Goal: Task Accomplishment & Management: Manage account settings

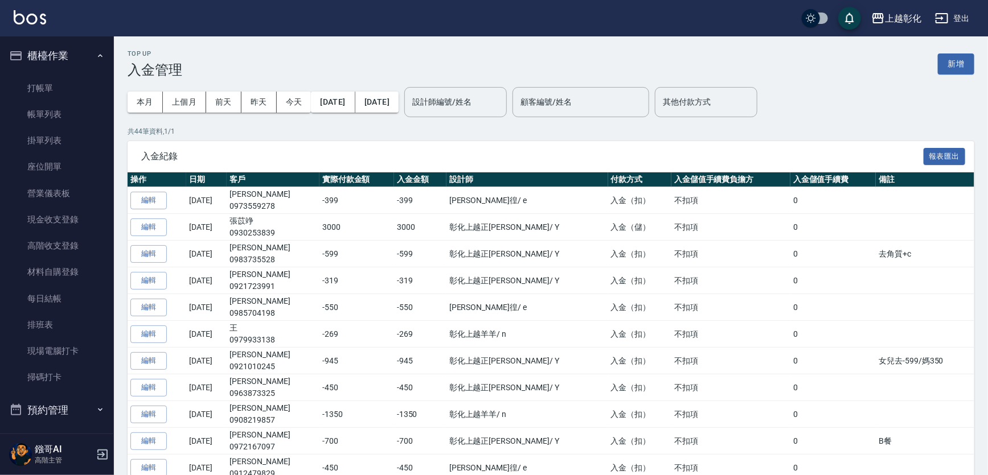
scroll to position [258, 0]
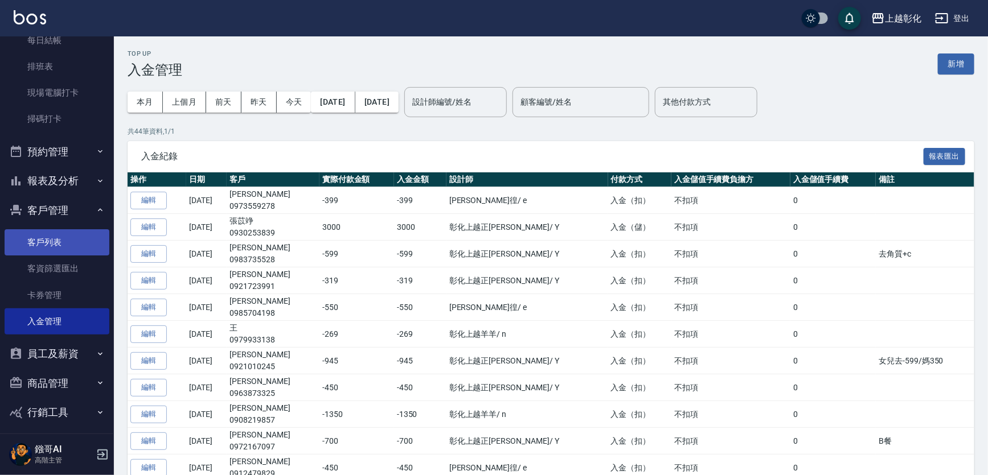
click at [57, 244] on link "客戶列表" at bounding box center [57, 242] width 105 height 26
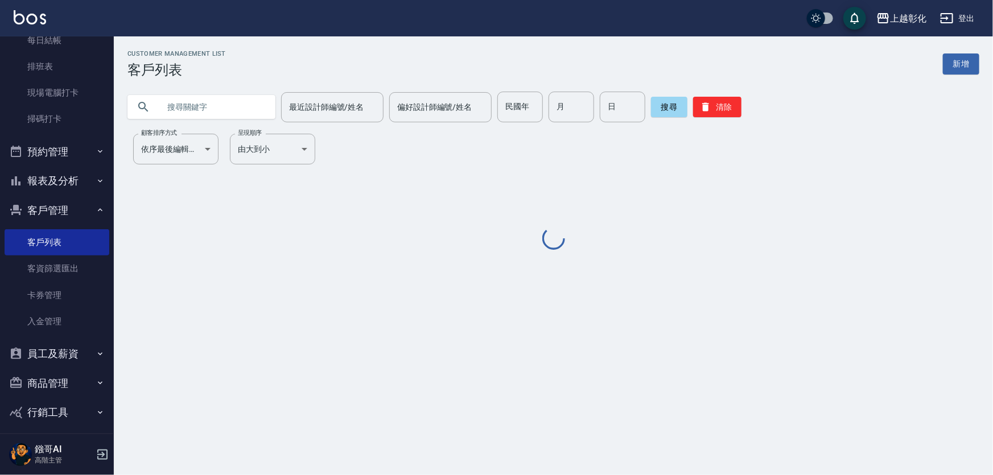
click at [211, 111] on input "text" at bounding box center [212, 107] width 107 height 31
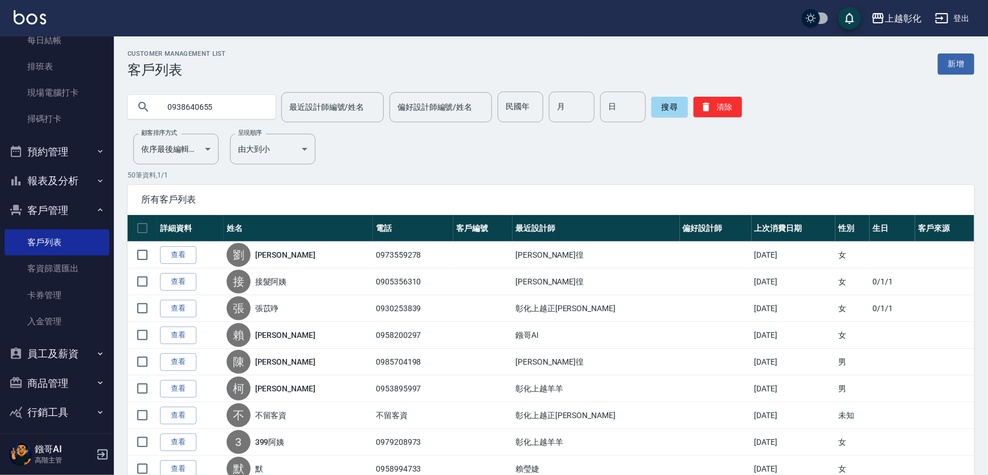
type input "0938640655"
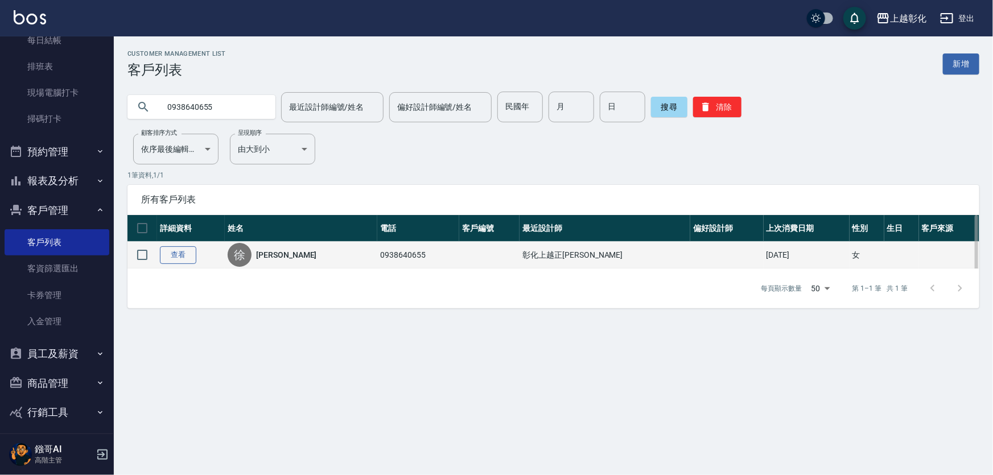
click at [194, 264] on link "查看" at bounding box center [178, 255] width 36 height 18
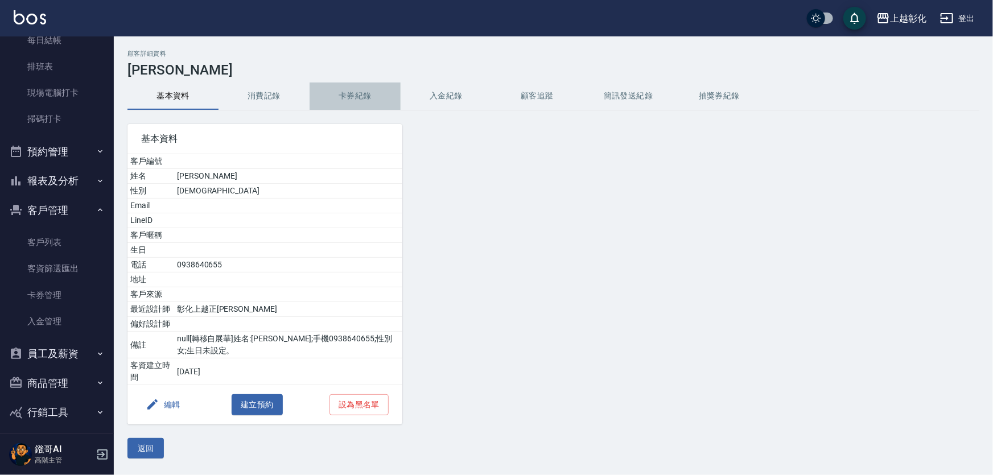
click at [390, 91] on button "卡券紀錄" at bounding box center [355, 96] width 91 height 27
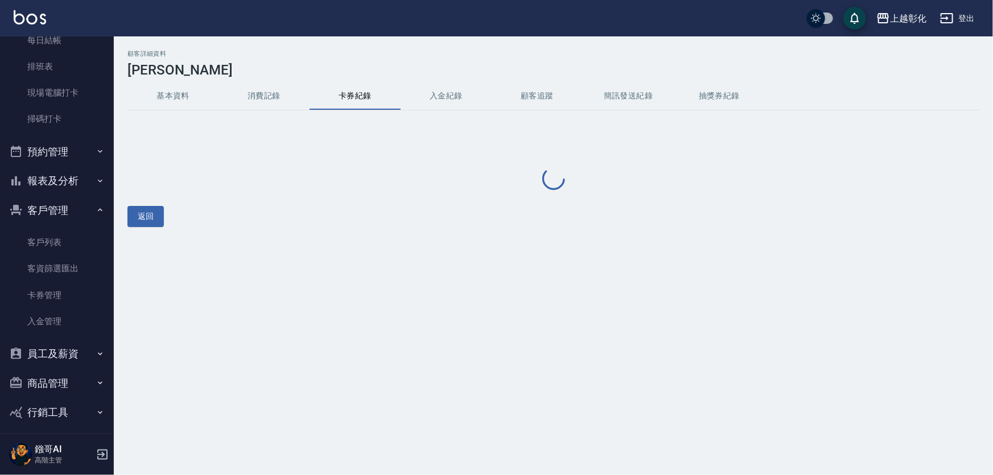
click at [428, 97] on button "入金紀錄" at bounding box center [446, 96] width 91 height 27
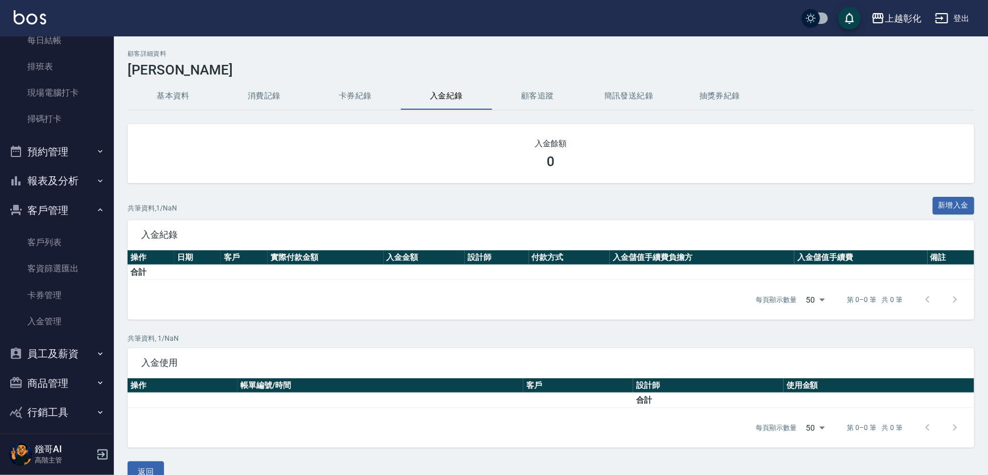
click at [546, 168] on div "0" at bounding box center [550, 162] width 819 height 16
click at [549, 164] on h3 "0" at bounding box center [551, 162] width 8 height 16
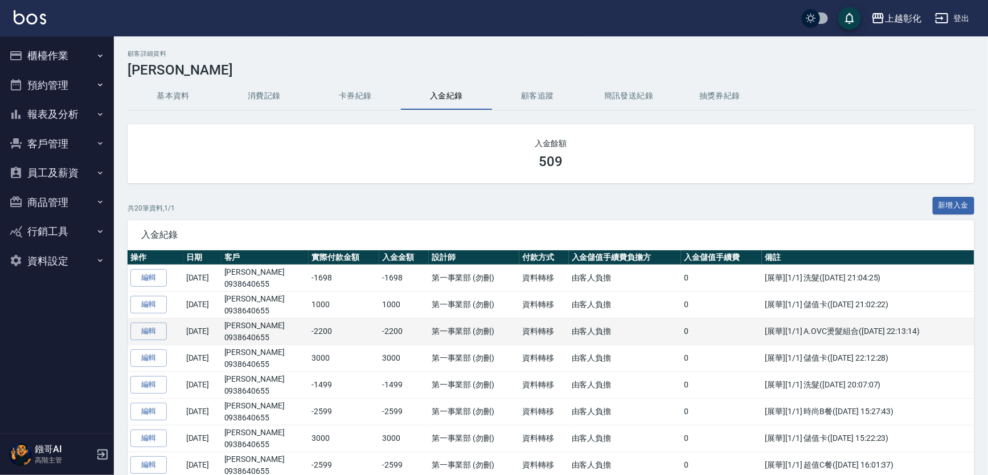
scroll to position [51, 0]
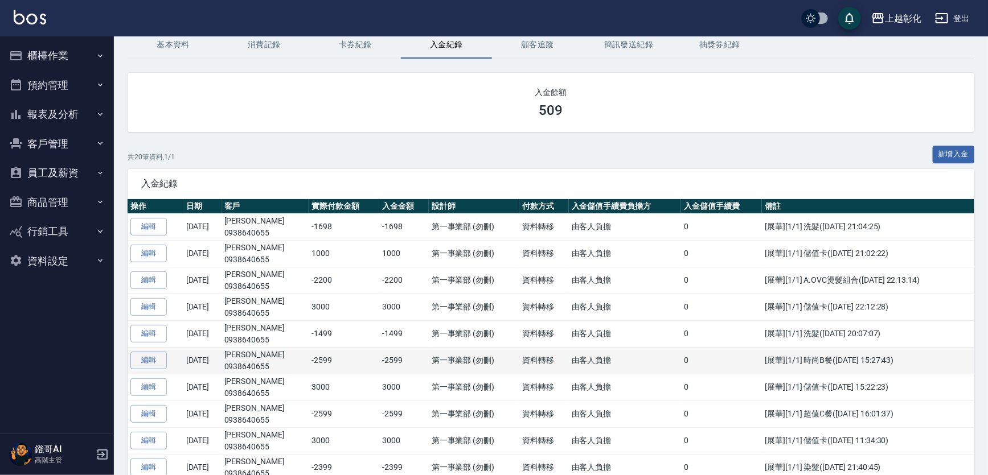
click at [806, 363] on td "[展華][1/1] 時尚B餐([DATE] 15:27:43)" at bounding box center [868, 360] width 212 height 27
click at [185, 370] on td "[DATE]" at bounding box center [202, 360] width 38 height 27
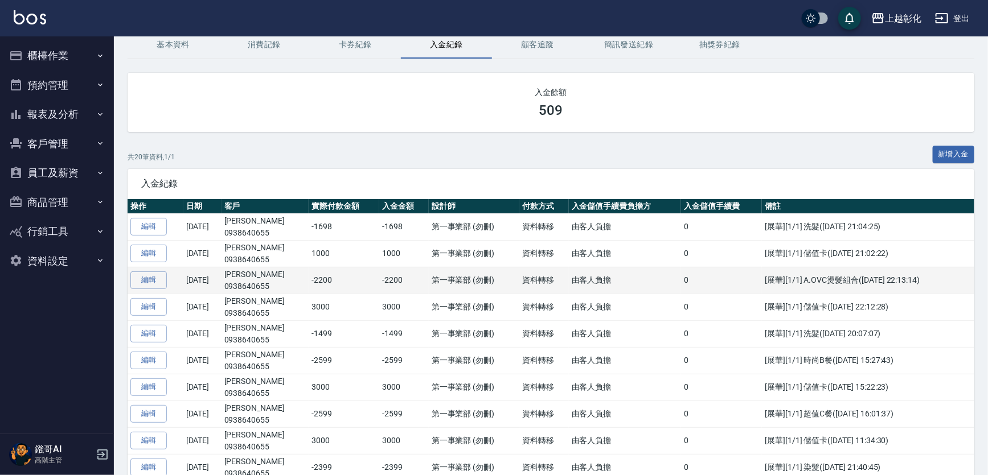
click at [823, 290] on td "[展華][1/1] A.OVC燙髮組合([DATE] 22:13:14)" at bounding box center [868, 280] width 212 height 27
click at [826, 282] on td "[展華][1/1] A.OVC燙髮組合([DATE] 22:13:14)" at bounding box center [868, 280] width 212 height 27
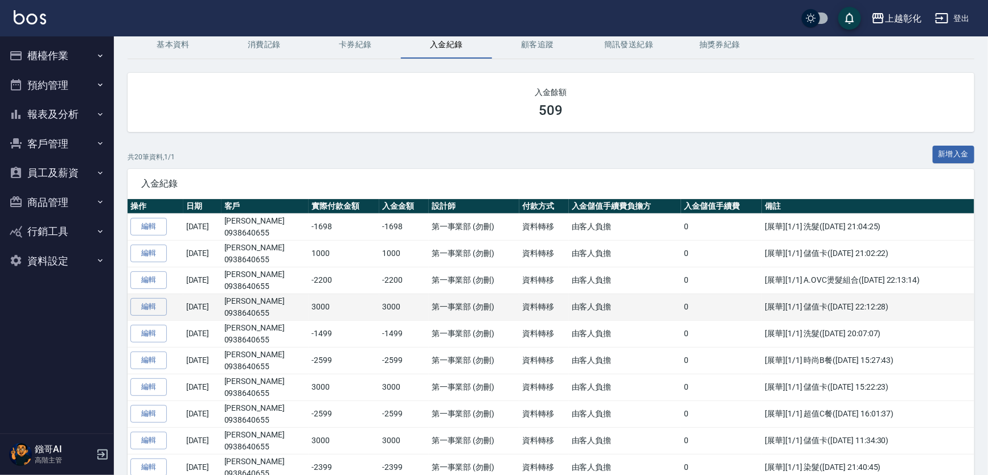
click at [821, 297] on td "[展華][1/1] 儲值卡([DATE] 22:12:28)" at bounding box center [868, 307] width 212 height 27
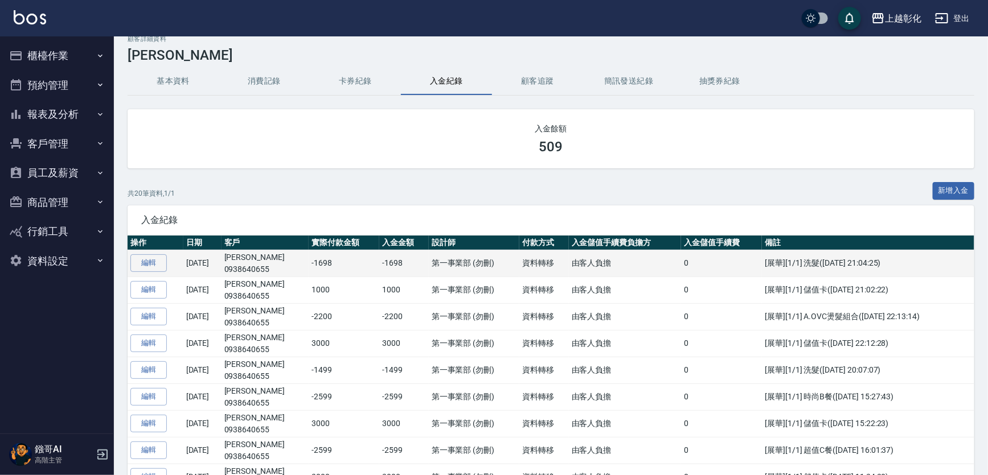
scroll to position [0, 0]
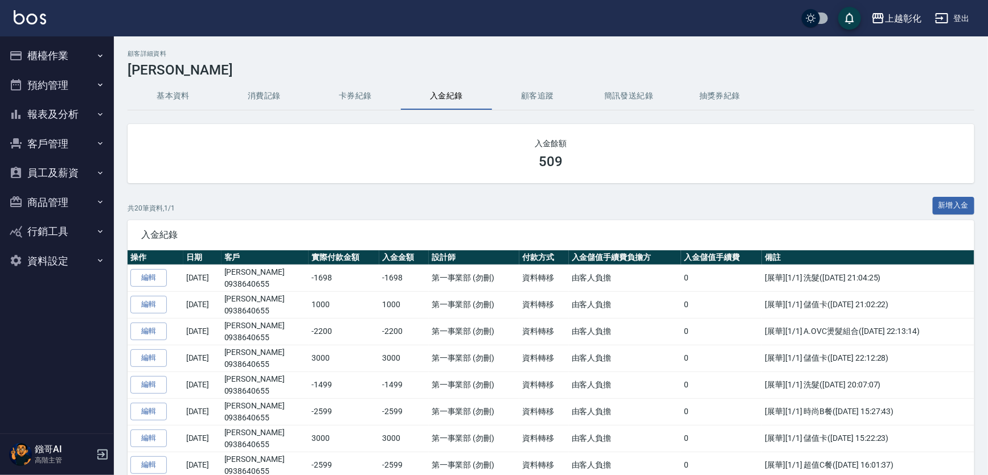
click at [73, 128] on button "報表及分析" at bounding box center [57, 115] width 105 height 30
